Goal: Transaction & Acquisition: Purchase product/service

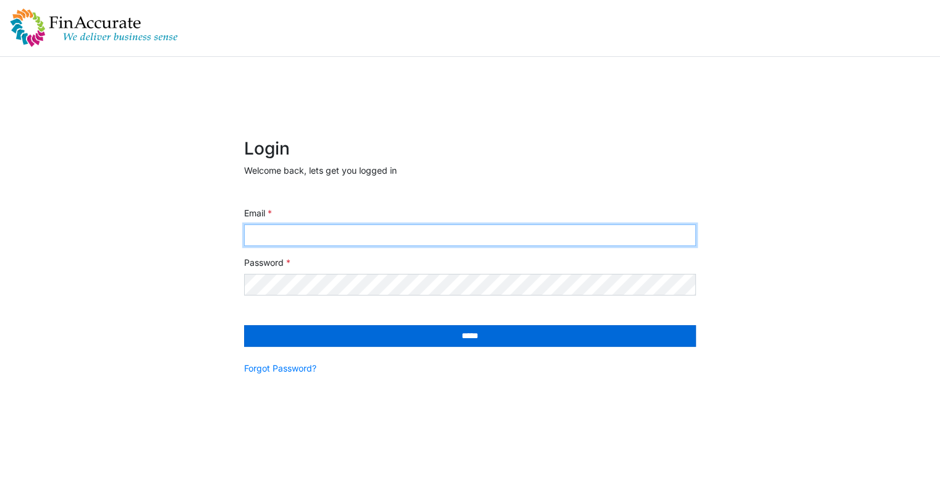
type input "**********"
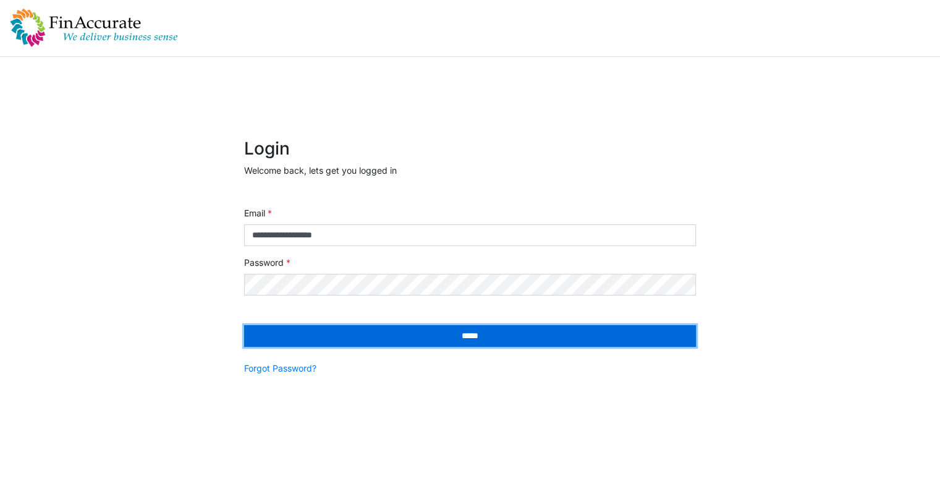
click at [410, 336] on input "*****" at bounding box center [470, 336] width 452 height 22
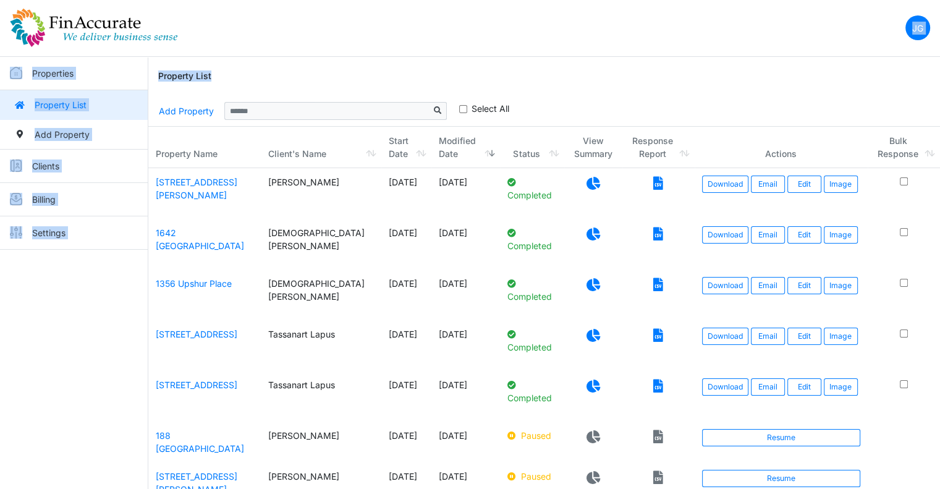
drag, startPoint x: 665, startPoint y: -6, endPoint x: 717, endPoint y: -15, distance: 52.9
click at [717, 0] on html "JG Change Password Logout jay@finaccurate.com jay@finaccurate.com Properties Pr…" at bounding box center [470, 334] width 940 height 669
click at [514, 59] on div "Property List" at bounding box center [544, 77] width 772 height 40
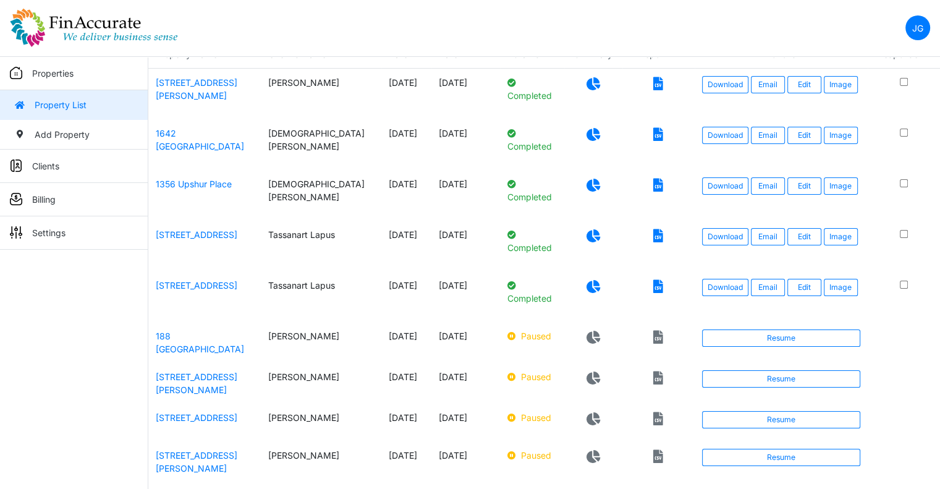
scroll to position [177, 0]
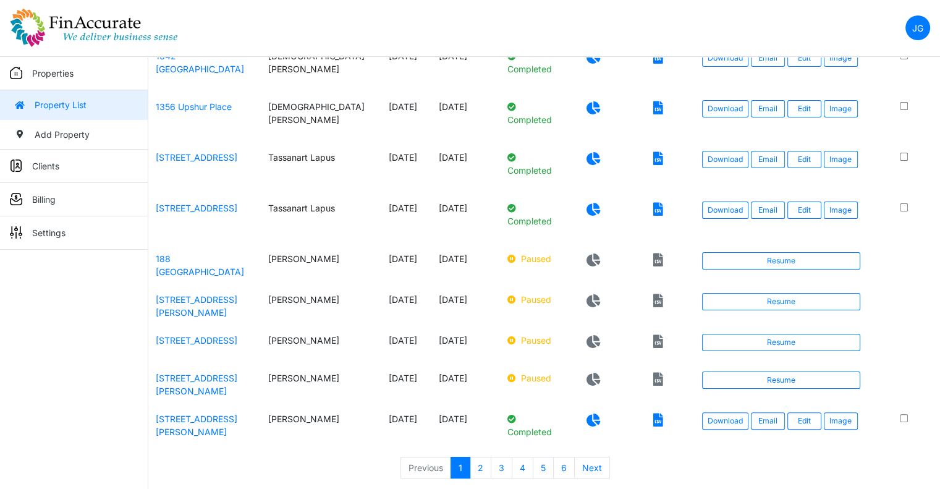
click at [43, 187] on link "Billing" at bounding box center [74, 199] width 148 height 33
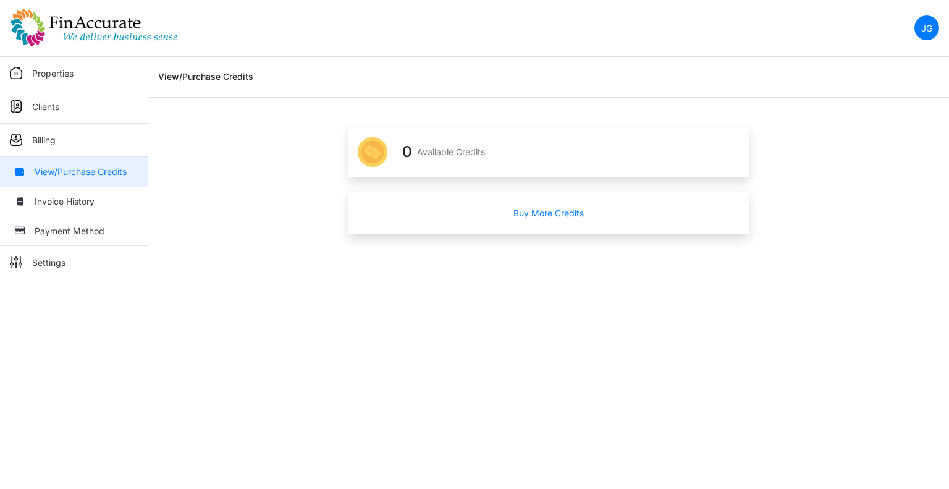
click at [70, 166] on link "View/Purchase Credits" at bounding box center [74, 172] width 148 height 30
click at [403, 150] on h3 "0" at bounding box center [407, 152] width 10 height 18
click at [465, 154] on p "Available Credits" at bounding box center [451, 151] width 68 height 13
click at [468, 151] on p "Available Credits" at bounding box center [451, 151] width 68 height 13
click at [412, 154] on span "0 Available Credits" at bounding box center [443, 152] width 83 height 18
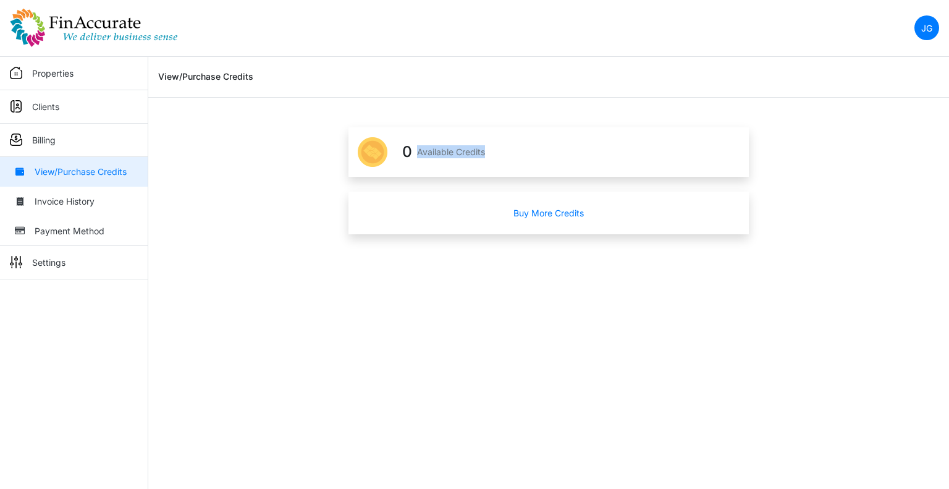
drag, startPoint x: 415, startPoint y: 155, endPoint x: 498, endPoint y: 153, distance: 82.9
click at [498, 153] on div "0 Available Credits" at bounding box center [549, 151] width 401 height 49
click at [20, 206] on link "Invoice History" at bounding box center [74, 202] width 148 height 30
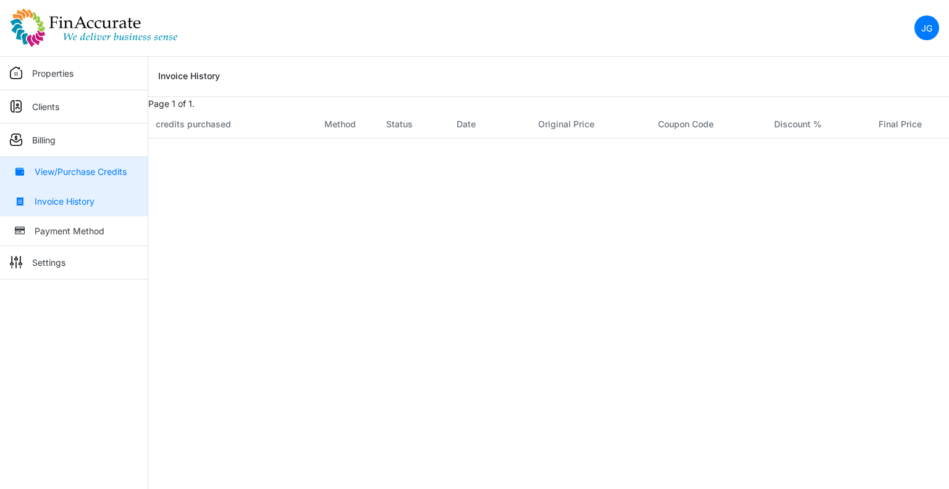
click at [48, 172] on link "View/Purchase Credits" at bounding box center [74, 172] width 148 height 30
